Goal: Task Accomplishment & Management: Use online tool/utility

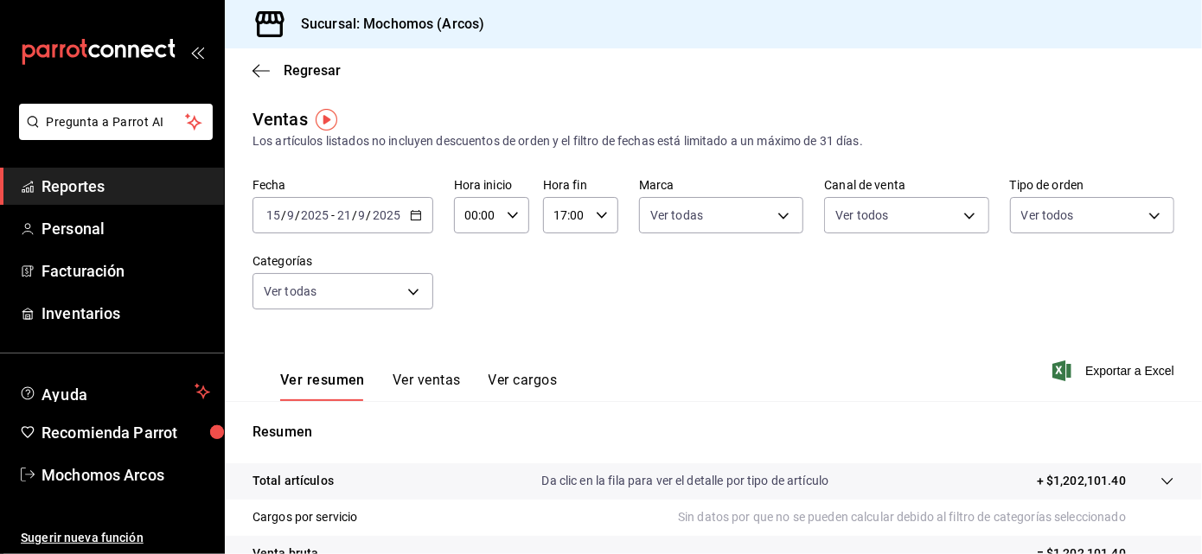
click at [598, 216] on \(Stroke\) "button" at bounding box center [602, 215] width 10 height 6
click at [560, 346] on span "19" at bounding box center [559, 353] width 10 height 14
type input "19:00"
click at [560, 346] on span "19" at bounding box center [559, 353] width 10 height 14
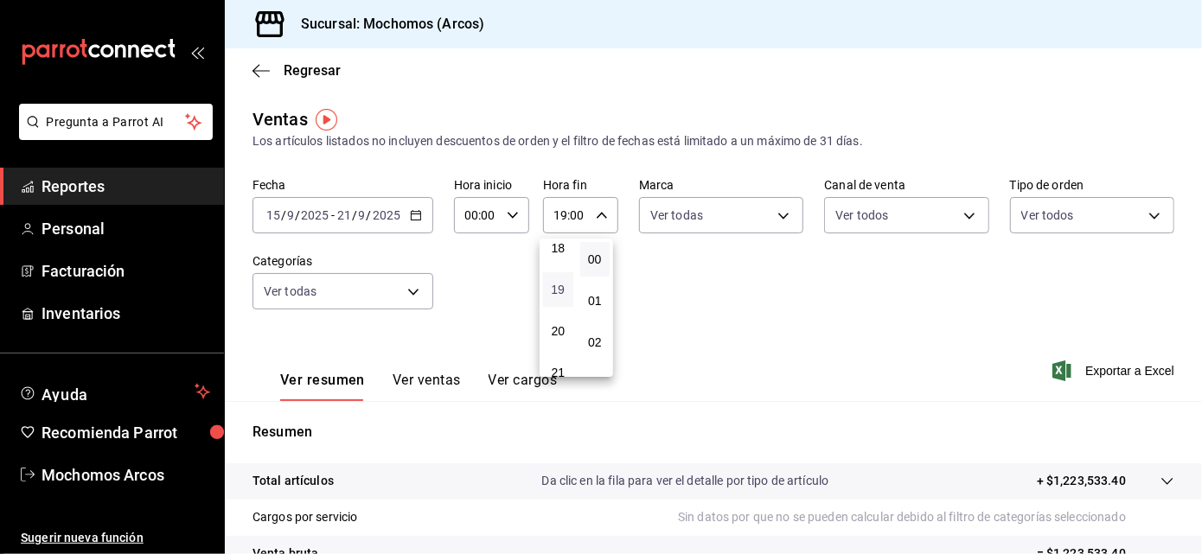
scroll to position [715, 0]
click at [550, 357] on button "20" at bounding box center [558, 374] width 30 height 35
type input "20:00"
click at [927, 322] on div at bounding box center [601, 277] width 1202 height 554
click at [1081, 371] on span "Exportar a Excel" at bounding box center [1115, 371] width 118 height 21
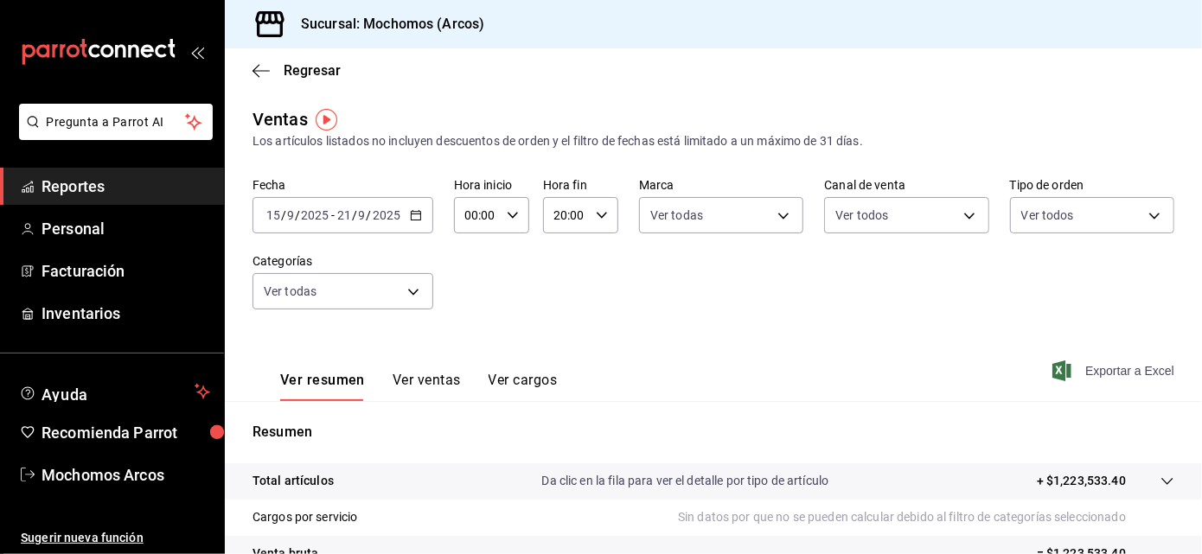
click at [1091, 374] on span "Exportar a Excel" at bounding box center [1115, 371] width 118 height 21
